Goal: Information Seeking & Learning: Find specific fact

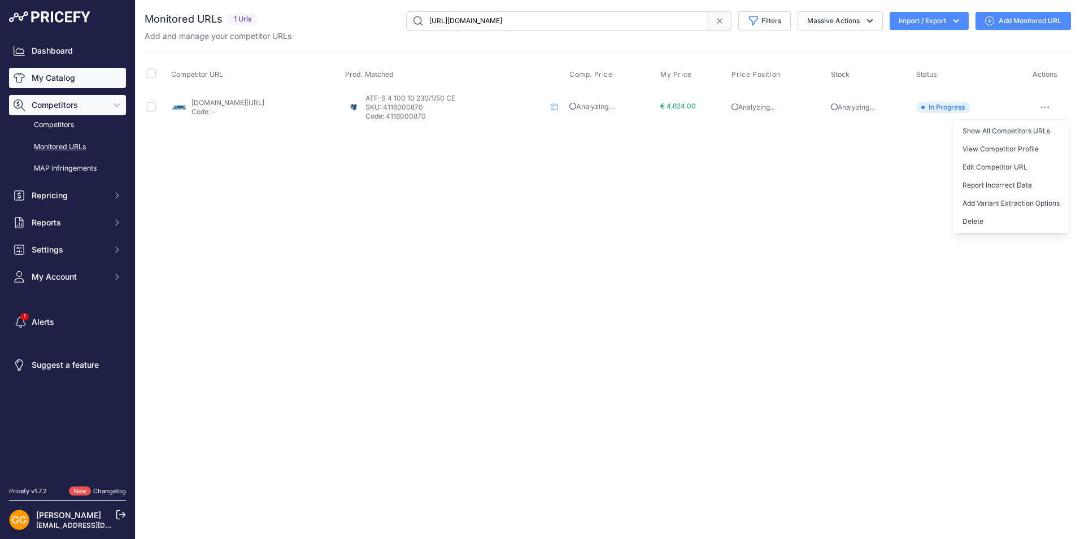
click at [66, 79] on link "My Catalog" at bounding box center [67, 78] width 117 height 20
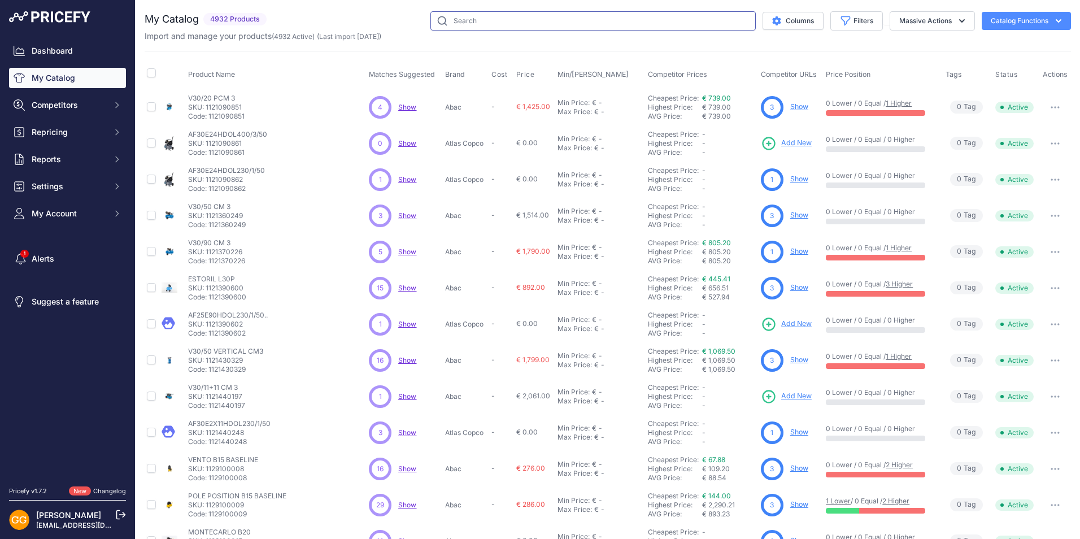
click at [470, 15] on input "text" at bounding box center [592, 20] width 325 height 19
paste input "1839025634"
type input "1839025634"
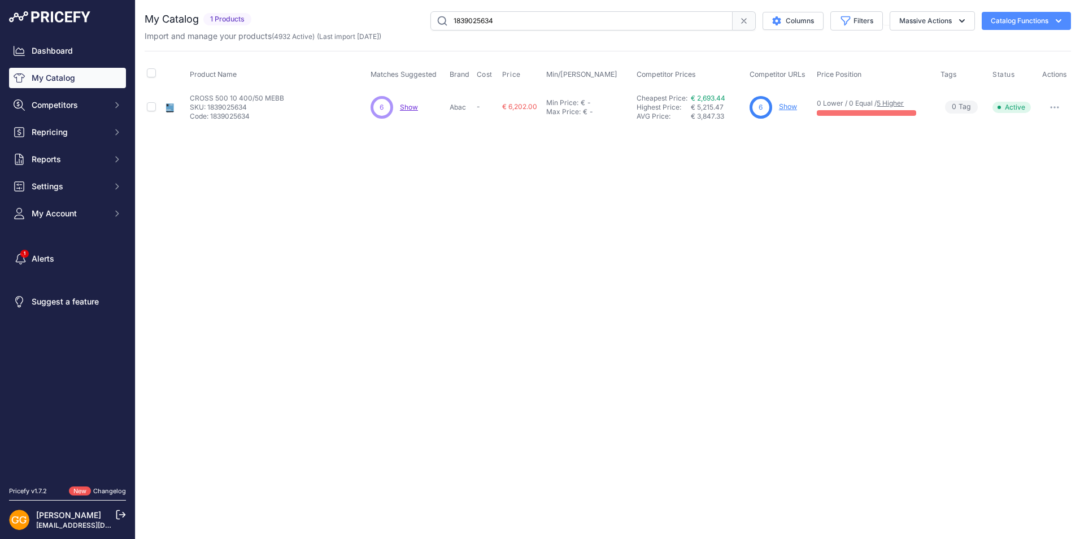
click at [406, 108] on span "Show" at bounding box center [409, 107] width 18 height 8
drag, startPoint x: 500, startPoint y: 19, endPoint x: 427, endPoint y: 16, distance: 72.9
click at [427, 16] on div "1839025634 Columns Filters Status All Status Only Enabled Only Disabled" at bounding box center [663, 20] width 815 height 19
drag, startPoint x: 253, startPoint y: 103, endPoint x: 206, endPoint y: 103, distance: 46.9
click at [206, 103] on p "SKU: 1839025634" at bounding box center [237, 107] width 94 height 9
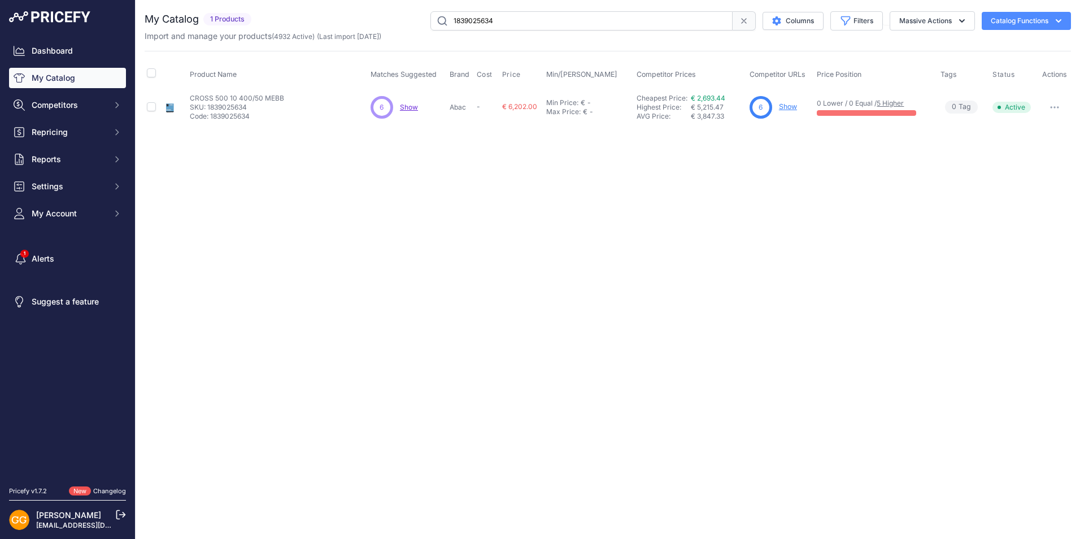
click at [648, 142] on div "Close You are not connected to the internet." at bounding box center [608, 269] width 944 height 539
drag, startPoint x: 724, startPoint y: 107, endPoint x: 690, endPoint y: 104, distance: 34.1
click at [690, 104] on div "Cheapest Price: Click here to see from which matched product this price comes f…" at bounding box center [691, 107] width 108 height 27
drag, startPoint x: 690, startPoint y: 104, endPoint x: 692, endPoint y: 125, distance: 21.1
click at [692, 125] on td "Cheapest Price: Click here to see from which matched product this price comes f…" at bounding box center [690, 107] width 113 height 37
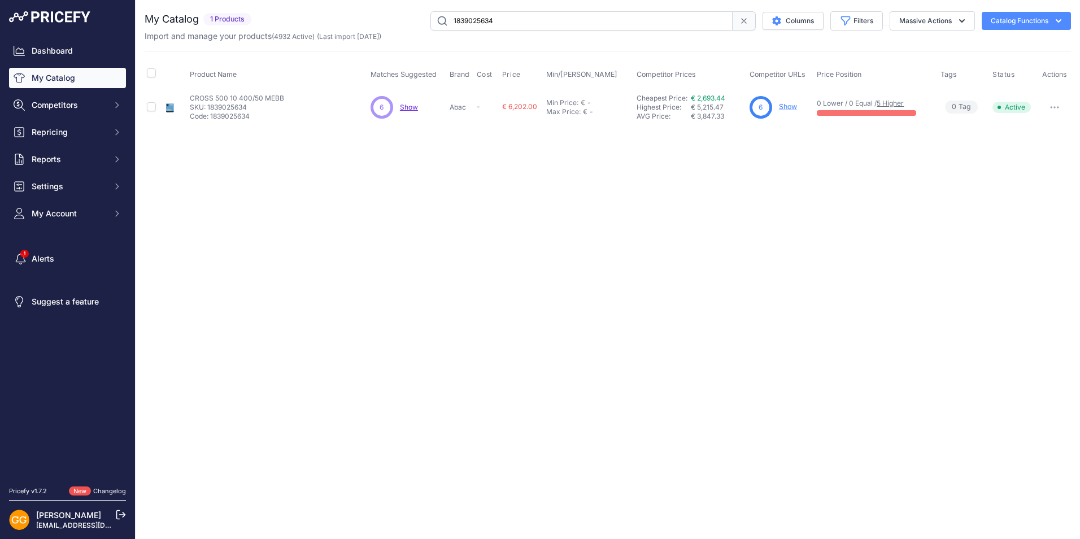
drag, startPoint x: 728, startPoint y: 116, endPoint x: 685, endPoint y: 115, distance: 42.9
click at [685, 115] on div "Cheapest Price: Click here to see from which matched product this price comes f…" at bounding box center [691, 107] width 108 height 27
drag, startPoint x: 685, startPoint y: 115, endPoint x: 696, endPoint y: 141, distance: 28.1
click at [696, 141] on div "Close You are not connected to the internet." at bounding box center [608, 269] width 944 height 539
click at [739, 23] on icon at bounding box center [743, 20] width 9 height 9
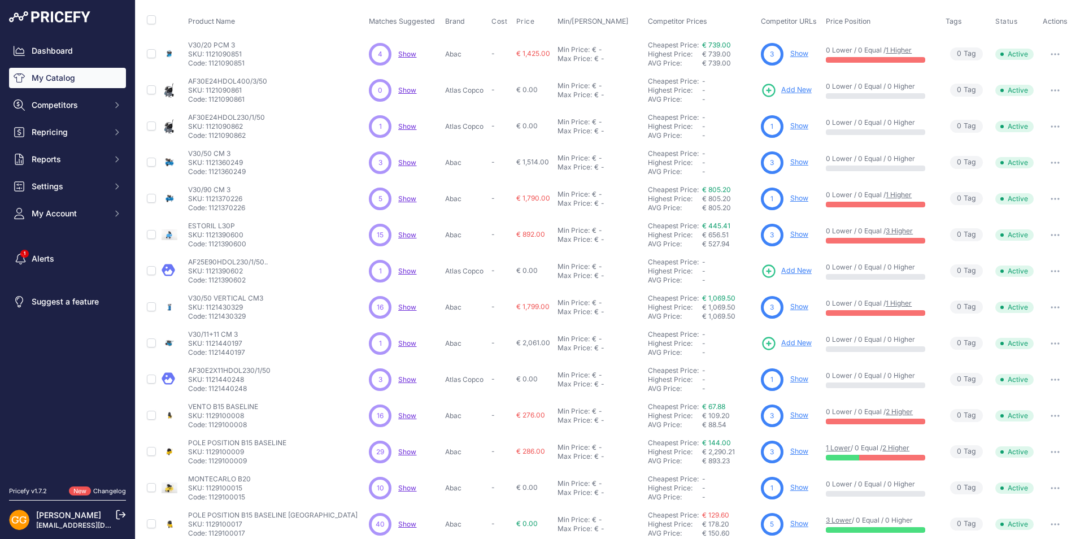
scroll to position [140, 0]
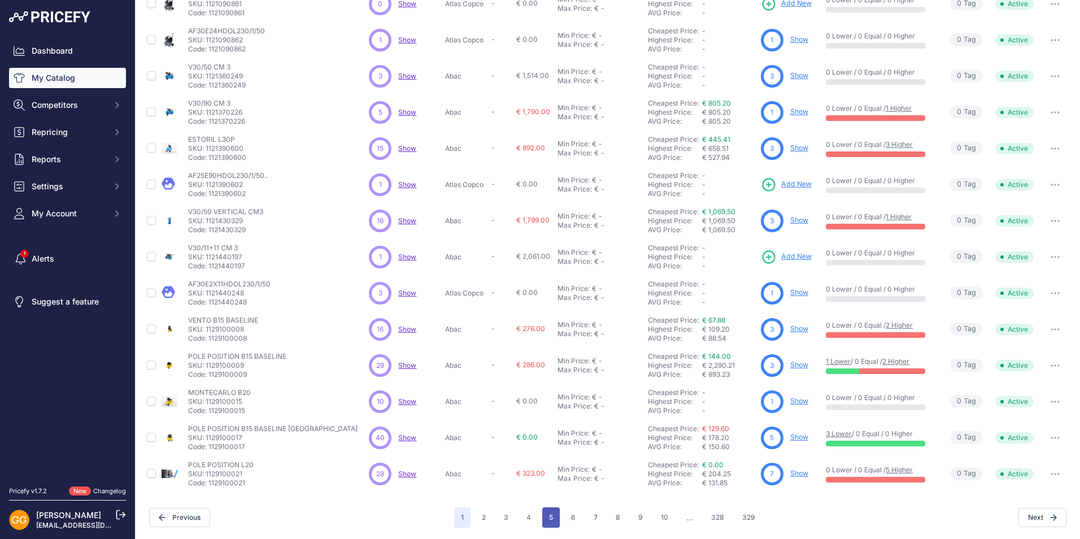
click at [543, 513] on button "5" at bounding box center [551, 517] width 18 height 20
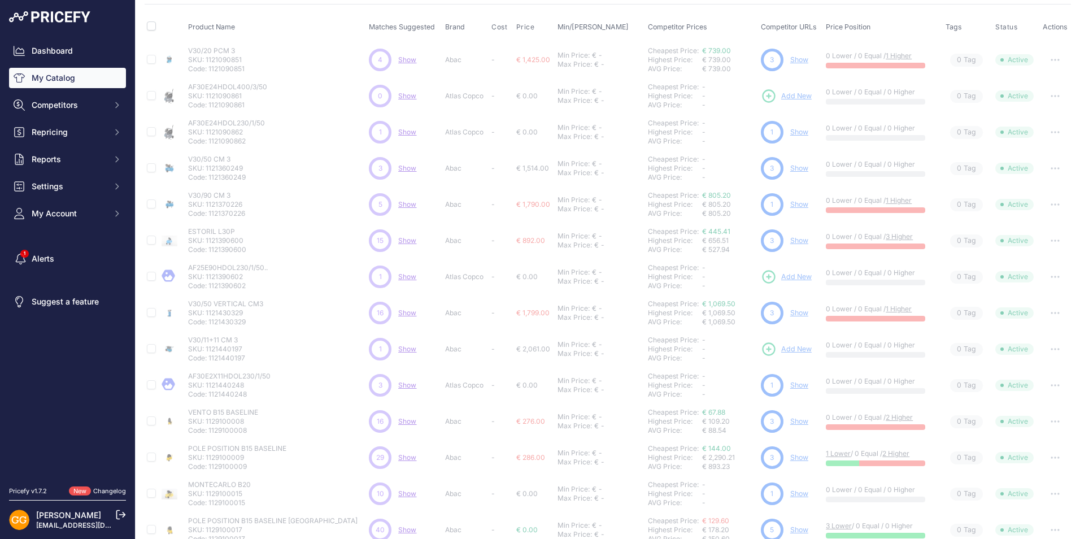
scroll to position [0, 0]
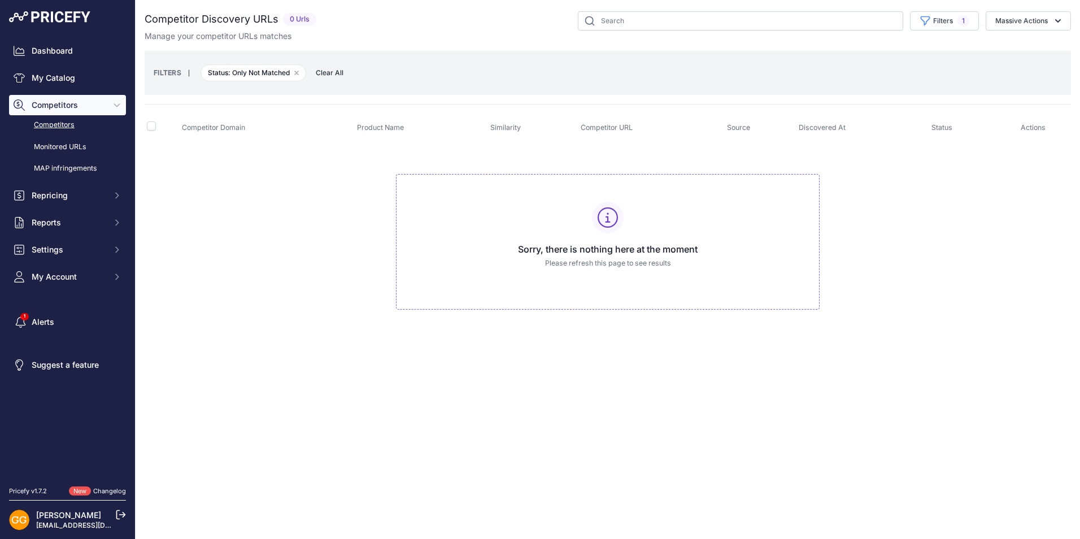
click at [334, 74] on span "Clear All" at bounding box center [329, 72] width 39 height 11
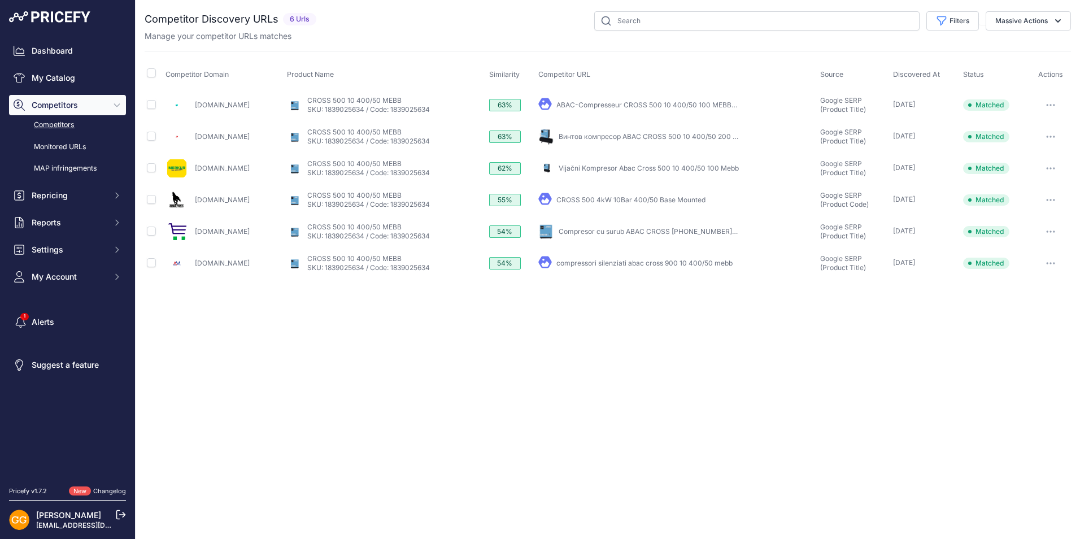
click at [607, 104] on link "ABAC-Compresseur CROSS 500 10 400/50 100 MEBB ..." at bounding box center [647, 105] width 182 height 8
click at [60, 123] on link "Competitors" at bounding box center [67, 125] width 117 height 20
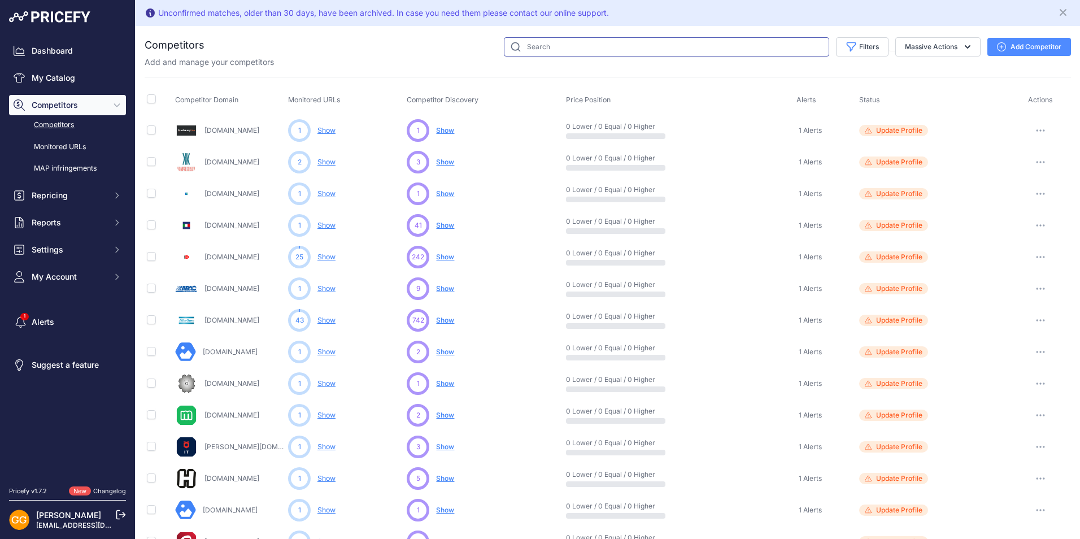
click at [605, 47] on input "text" at bounding box center [666, 46] width 325 height 19
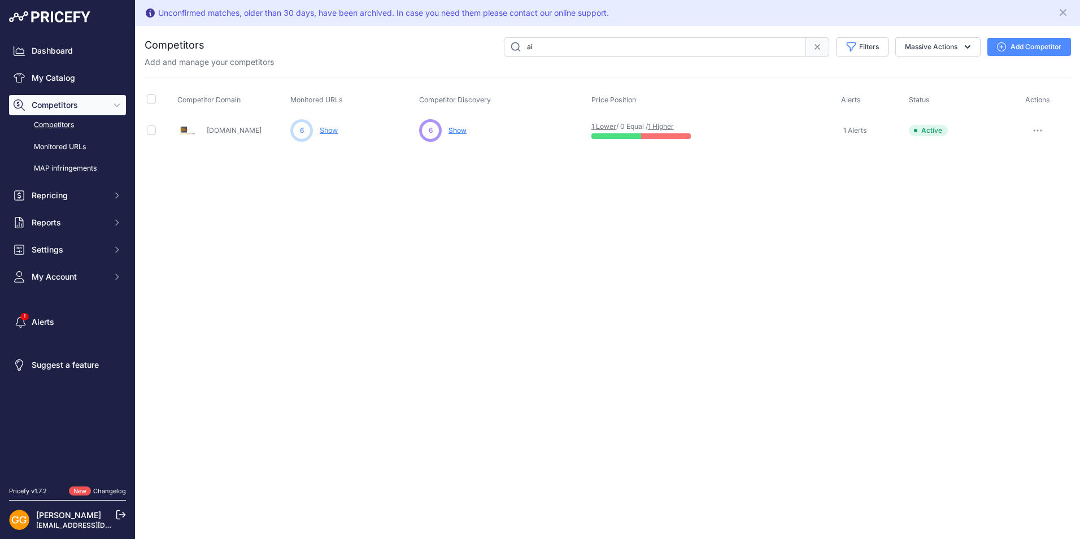
type input "a"
click at [609, 42] on input "text" at bounding box center [655, 46] width 302 height 19
click at [597, 48] on input "text" at bounding box center [655, 46] width 302 height 19
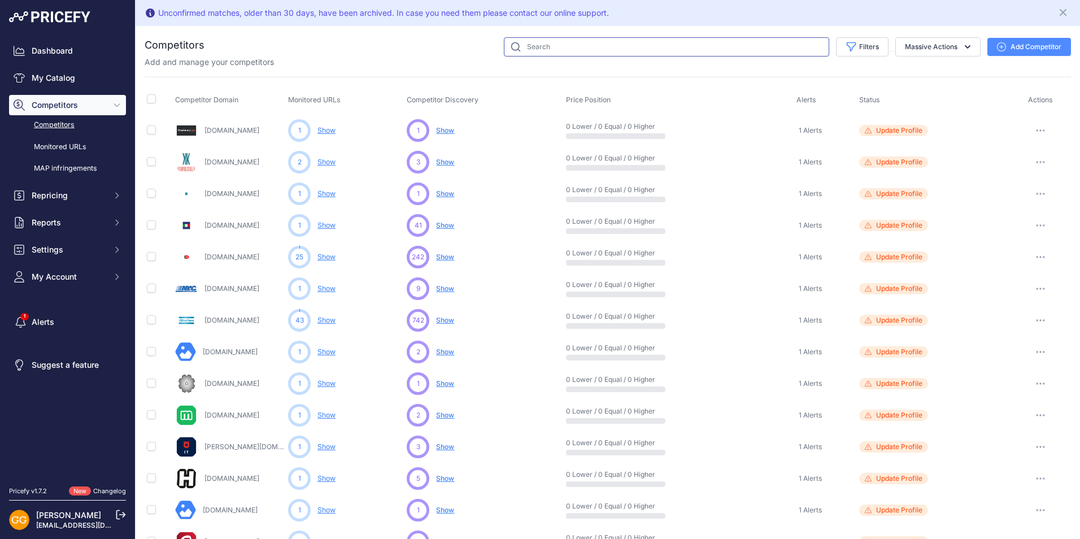
click at [532, 50] on input "text" at bounding box center [666, 46] width 325 height 19
paste input "shop.abacaircompressors.com"
type input "shop.abacaircompressors.com"
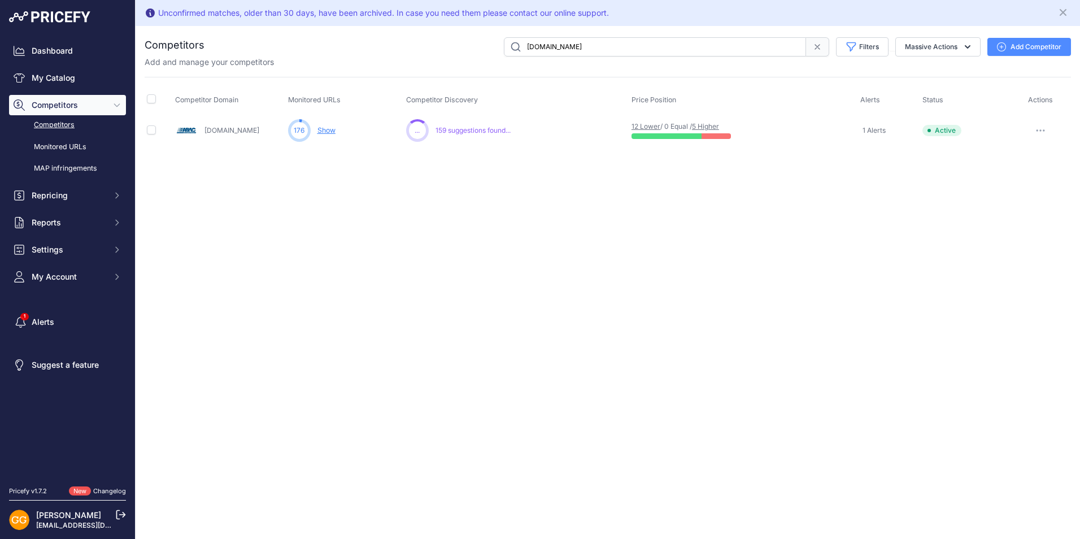
drag, startPoint x: 408, startPoint y: 98, endPoint x: 492, endPoint y: 93, distance: 84.3
click at [492, 93] on th "Competitor Discovery" at bounding box center [516, 100] width 225 height 28
drag, startPoint x: 492, startPoint y: 93, endPoint x: 538, endPoint y: 116, distance: 51.8
click at [538, 116] on td "1021 ... Show No suggestions available yet for this competitor 159 suggestions …" at bounding box center [516, 131] width 225 height 32
click at [329, 133] on link "Show" at bounding box center [326, 130] width 18 height 8
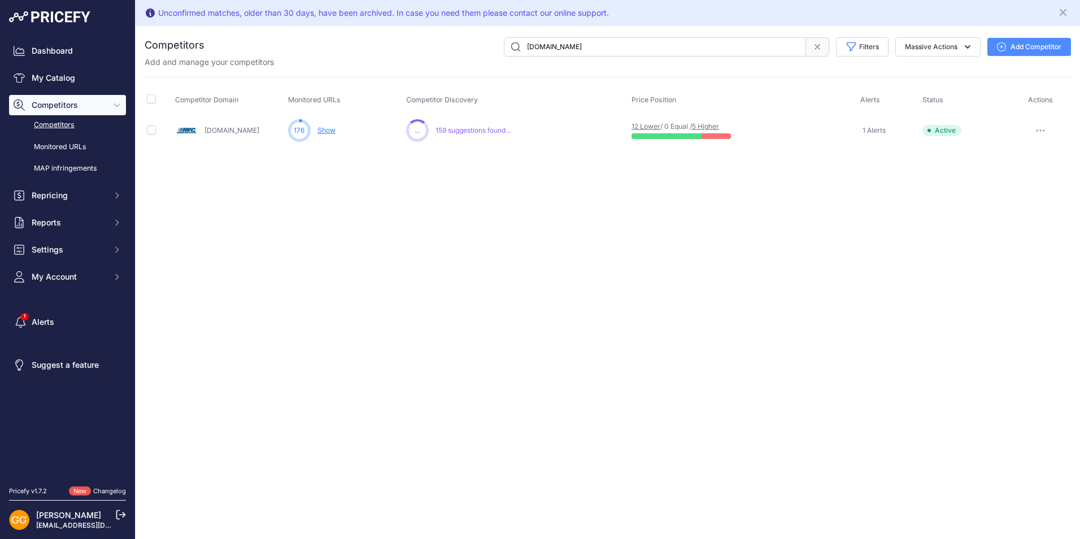
click at [329, 130] on link "Show" at bounding box center [326, 130] width 18 height 8
click at [314, 128] on div "176 Show You are not monitoring any URL of this competitor yet" at bounding box center [345, 130] width 114 height 23
click at [328, 129] on link "Show" at bounding box center [326, 130] width 18 height 8
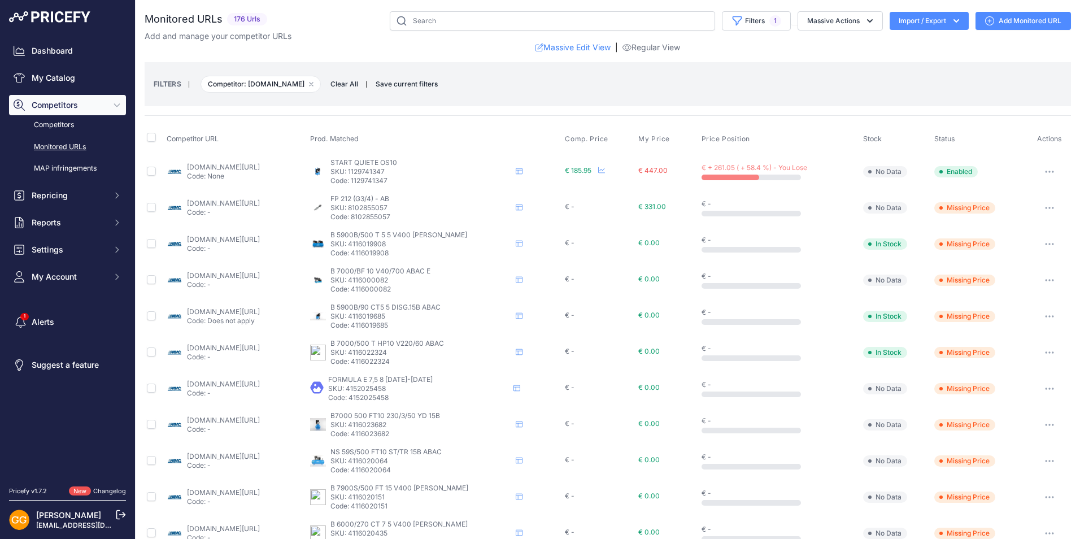
click at [258, 167] on link "shop.abacaircompressors.com/it-it/products/1129741347/start-quiete-os10?prirule…" at bounding box center [223, 167] width 73 height 8
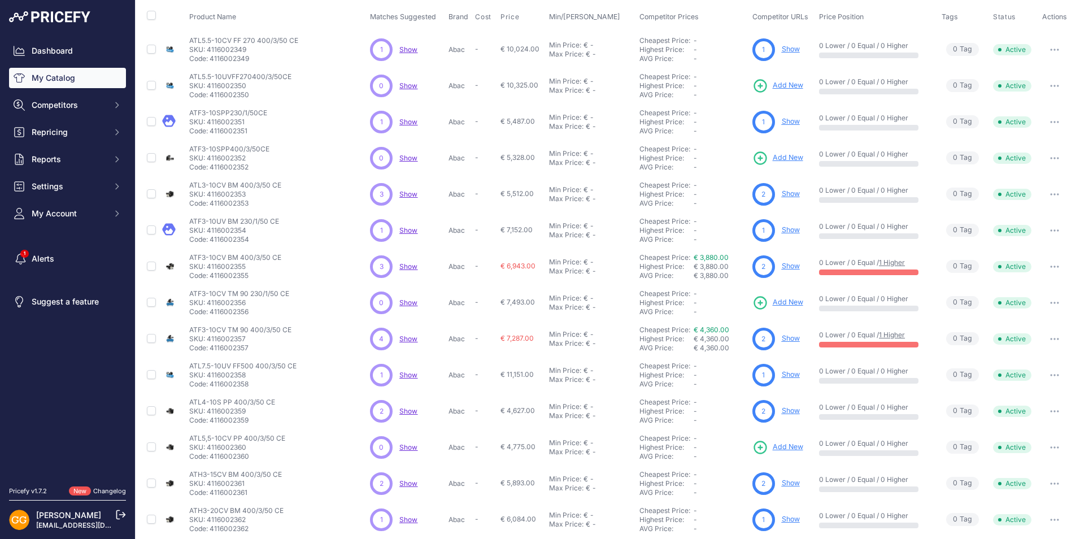
scroll to position [140, 0]
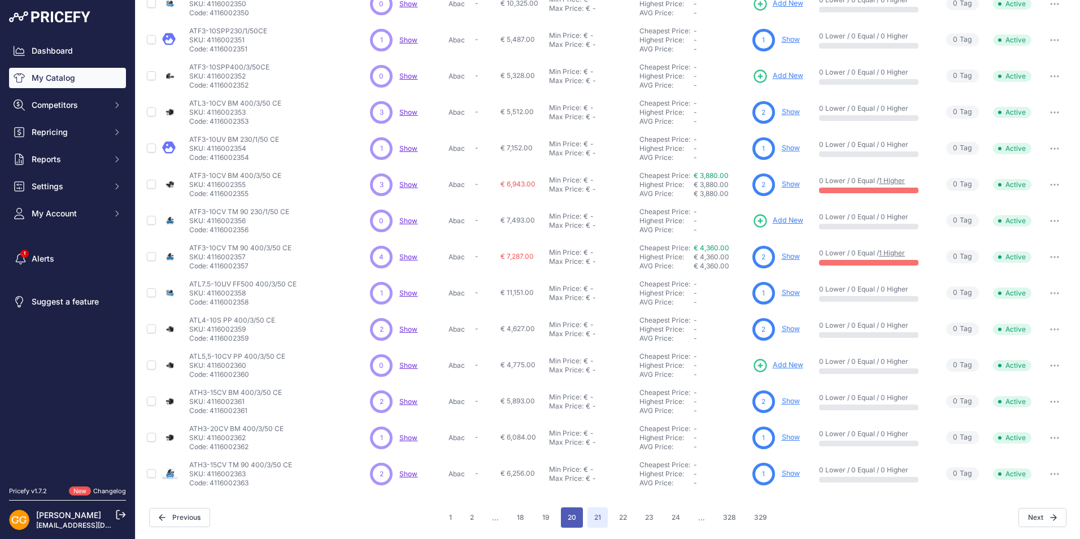
click at [564, 519] on button "20" at bounding box center [572, 517] width 22 height 20
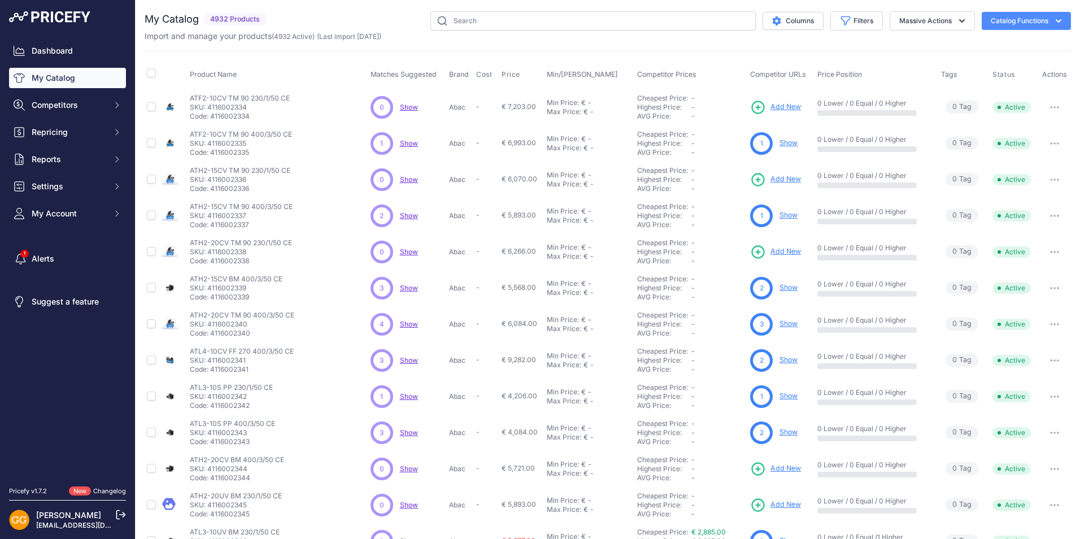
drag, startPoint x: 212, startPoint y: 19, endPoint x: 270, endPoint y: 21, distance: 58.2
click at [270, 21] on div "4932 Products" at bounding box center [235, 19] width 72 height 13
click at [191, 53] on div "Product Name Matches Suggested Brand Cost" at bounding box center [608, 341] width 926 height 581
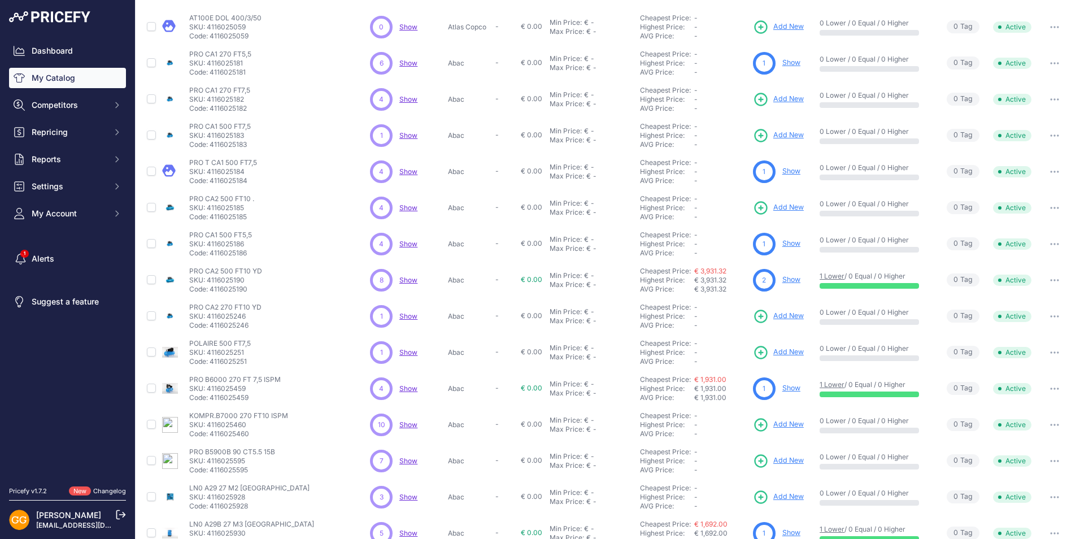
scroll to position [140, 0]
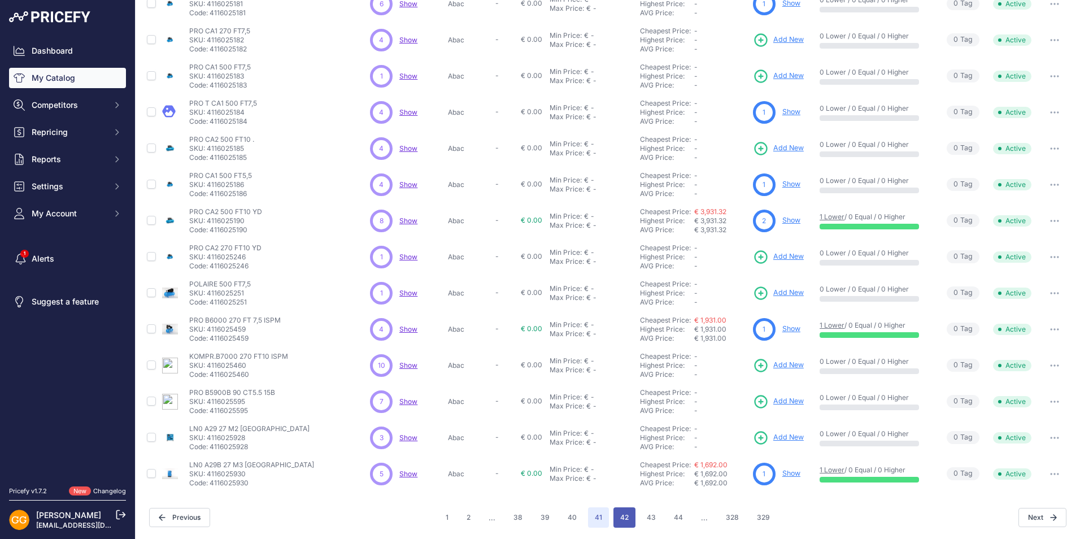
click at [613, 516] on button "42" at bounding box center [624, 517] width 22 height 20
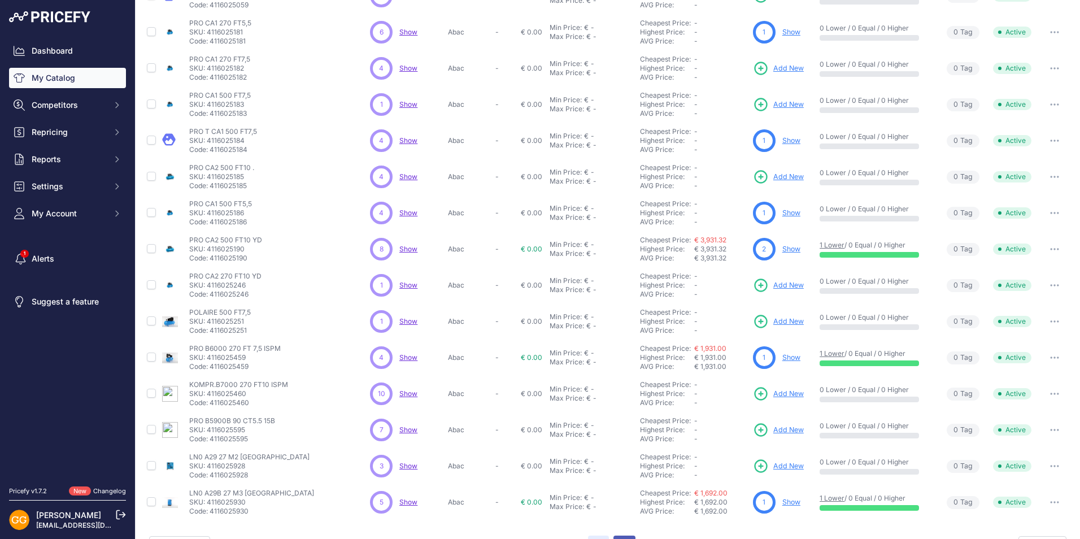
scroll to position [168, 0]
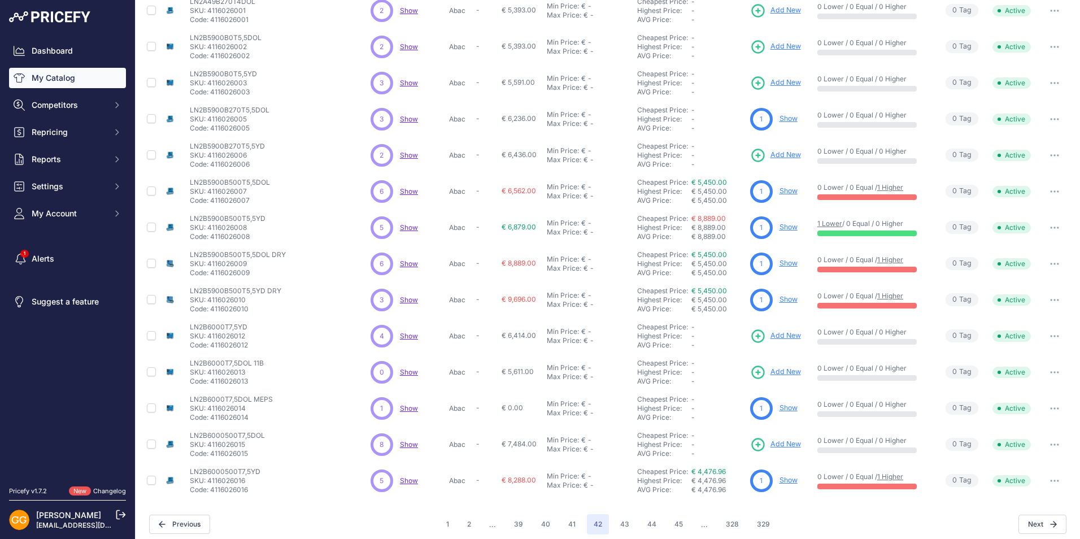
scroll to position [140, 0]
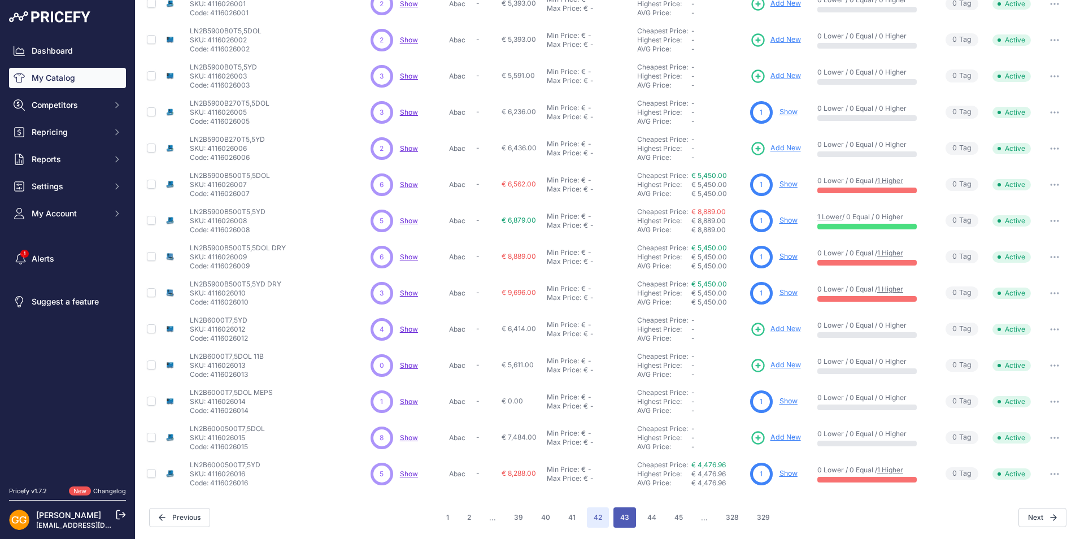
click at [619, 521] on button "43" at bounding box center [624, 517] width 23 height 20
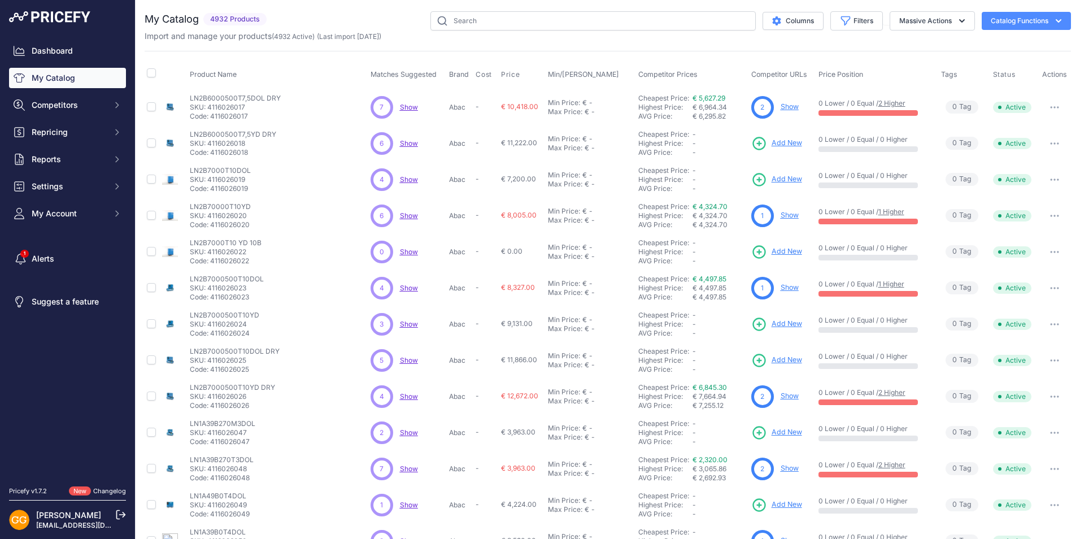
scroll to position [140, 0]
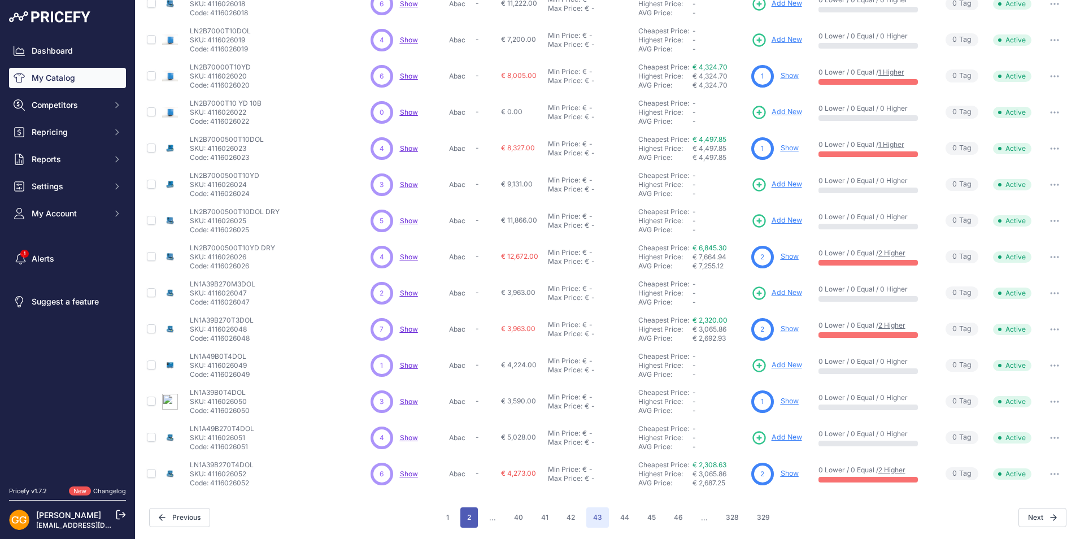
click at [466, 519] on button "2" at bounding box center [469, 517] width 18 height 20
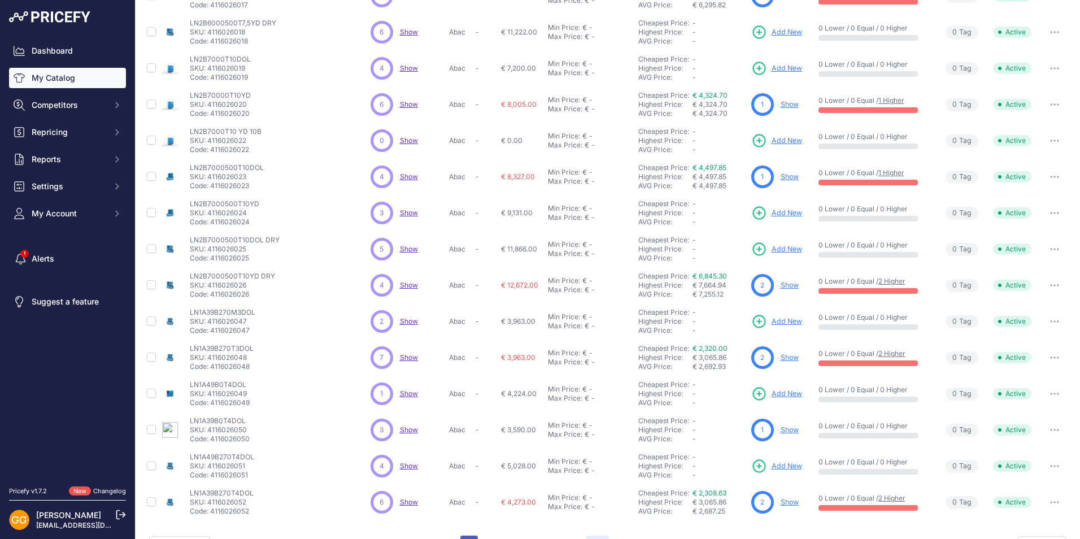
scroll to position [168, 0]
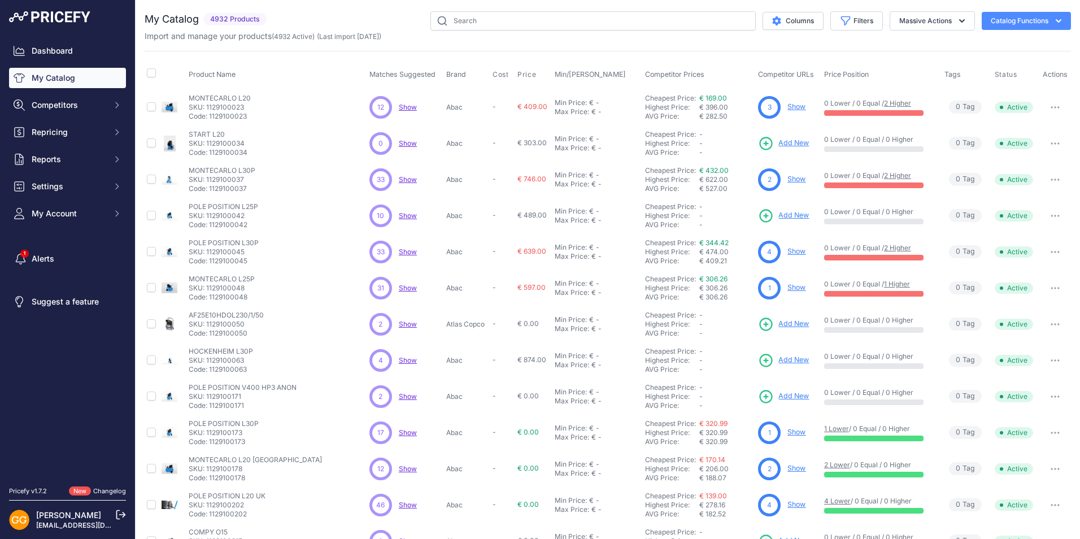
drag, startPoint x: 248, startPoint y: 138, endPoint x: 232, endPoint y: 143, distance: 17.0
click at [232, 143] on div "START L20 START L20 SKU: 1129100034 Code: 1129100034" at bounding box center [277, 143] width 176 height 27
drag, startPoint x: 232, startPoint y: 143, endPoint x: 254, endPoint y: 144, distance: 22.1
click at [277, 142] on div "START L20 START L20 SKU: 1129100034 Code: 1129100034" at bounding box center [277, 143] width 176 height 27
drag, startPoint x: 246, startPoint y: 143, endPoint x: 206, endPoint y: 144, distance: 39.5
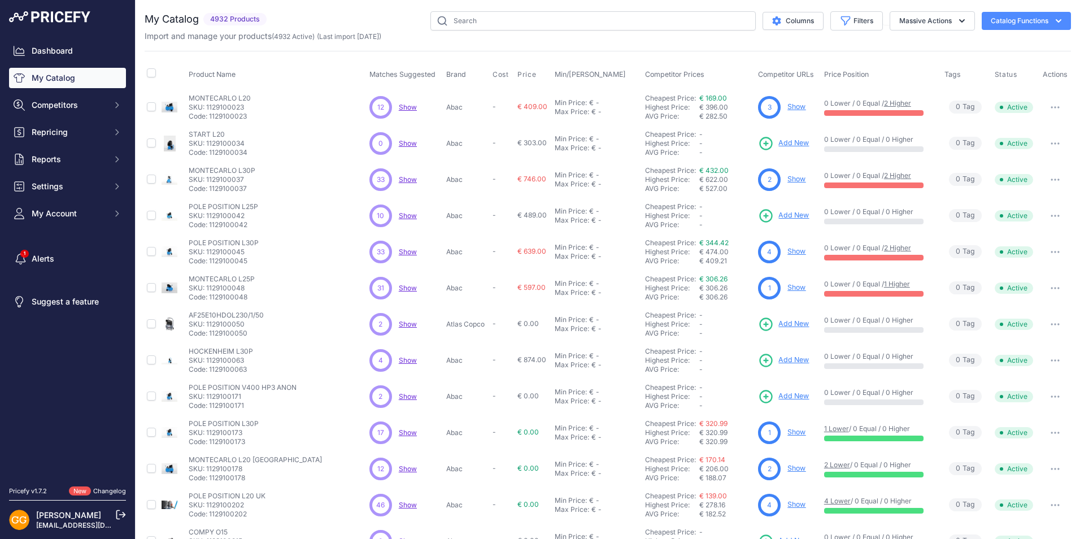
click at [206, 144] on p "SKU: 1129100034" at bounding box center [218, 143] width 59 height 9
copy p "1129100034"
drag, startPoint x: 247, startPoint y: 360, endPoint x: 205, endPoint y: 356, distance: 42.0
click at [205, 356] on p "SKU: 1129100063" at bounding box center [221, 360] width 64 height 9
copy p "1129100063"
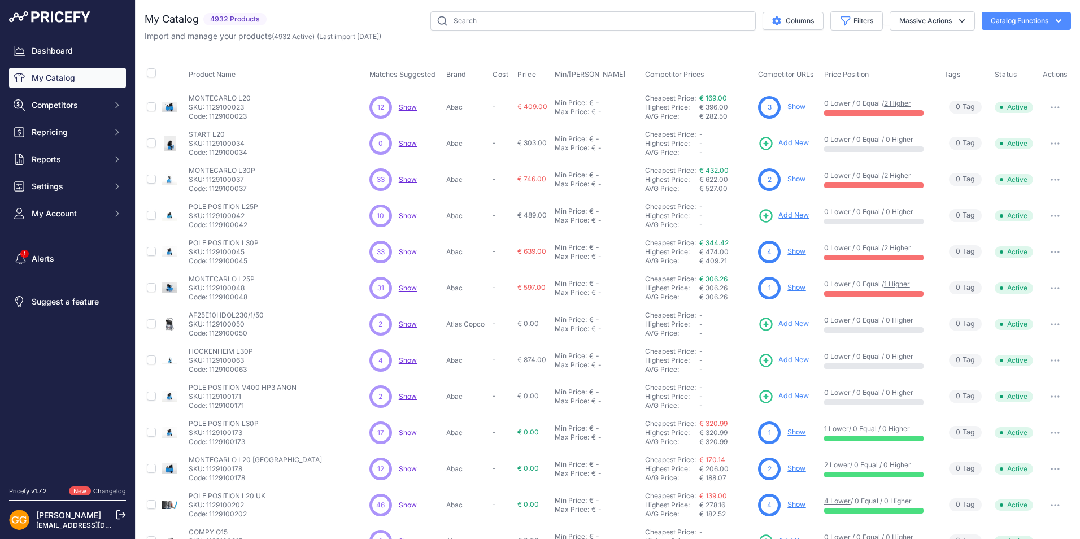
drag, startPoint x: 250, startPoint y: 112, endPoint x: 208, endPoint y: 119, distance: 42.3
click at [208, 119] on div "MONTECARLO L20 MONTECARLO L20 SKU: 1129100023 Code: 1129100023" at bounding box center [277, 107] width 176 height 27
copy p "1129100023"
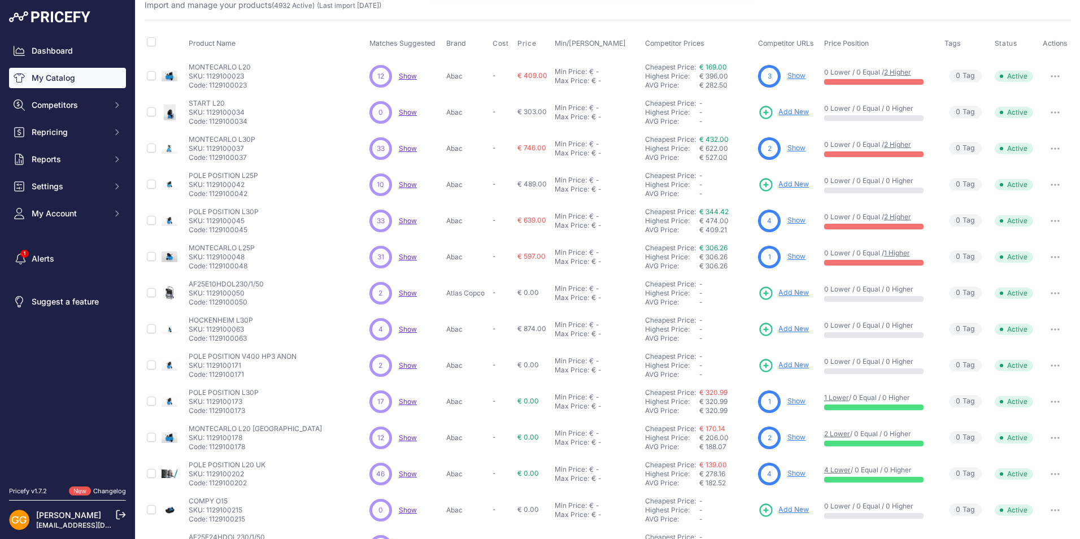
scroll to position [27, 0]
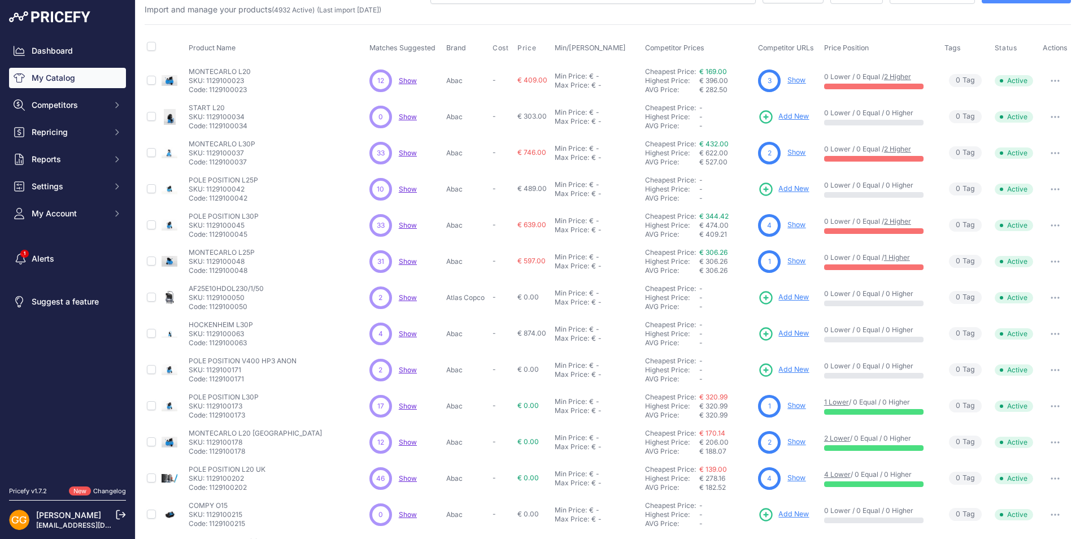
click at [336, 72] on div "MONTECARLO L20 MONTECARLO L20 SKU: 1129100023 Code: 1129100023" at bounding box center [277, 80] width 176 height 27
drag, startPoint x: 249, startPoint y: 89, endPoint x: 210, endPoint y: 89, distance: 39.5
click at [210, 89] on p "Code: 1129100023" at bounding box center [220, 89] width 62 height 9
copy p "1129100023"
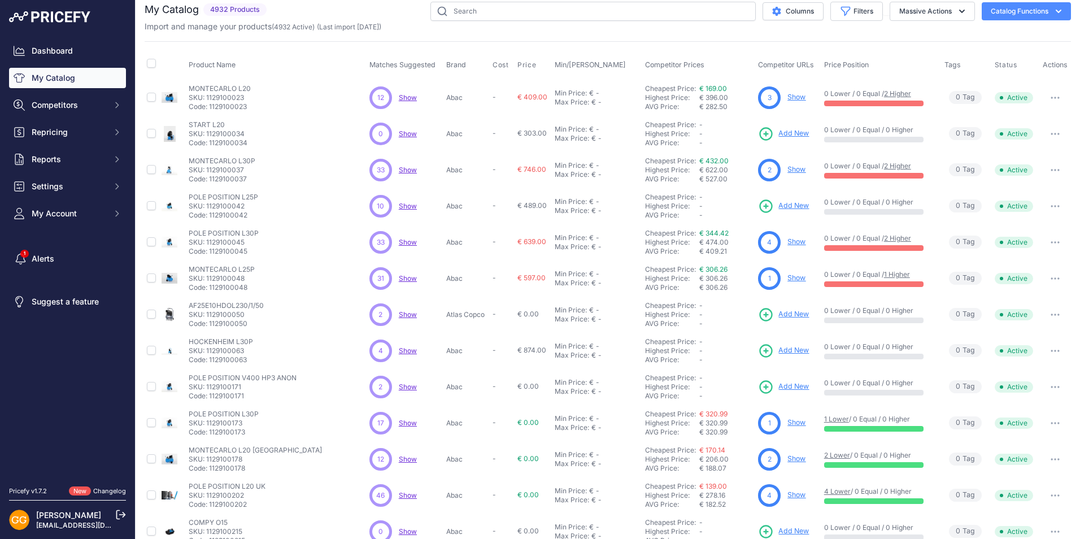
scroll to position [0, 0]
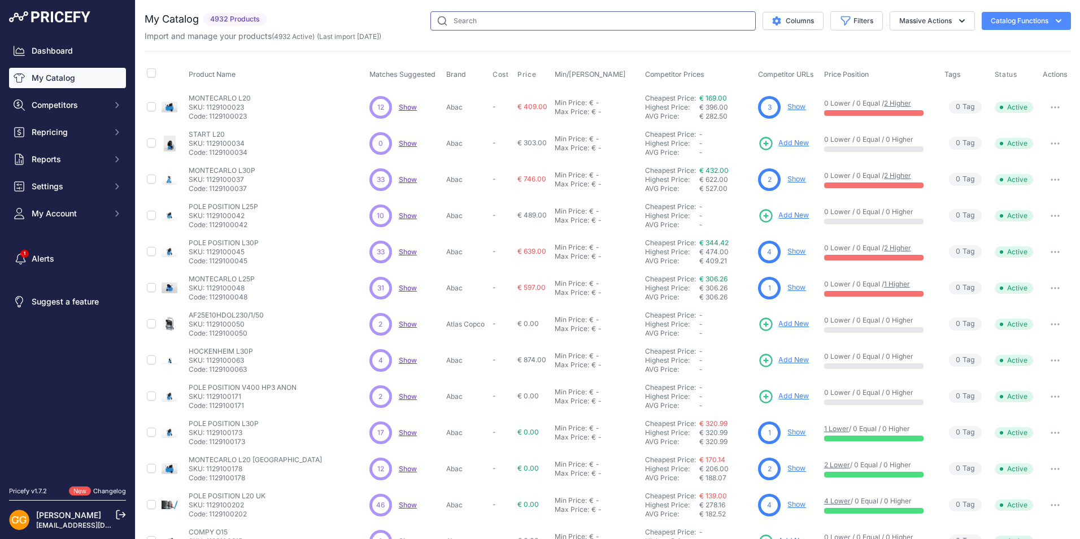
click at [514, 23] on input "text" at bounding box center [592, 20] width 325 height 19
paste input "1129100023"
type input "1129100023"
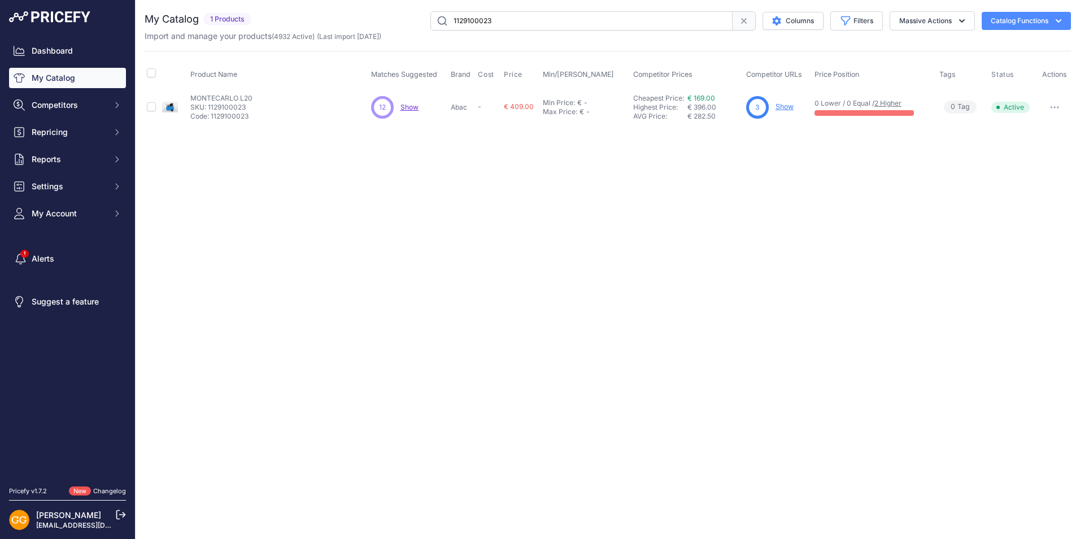
click at [788, 106] on link "Show" at bounding box center [784, 106] width 18 height 8
